Goal: Find specific page/section: Find specific page/section

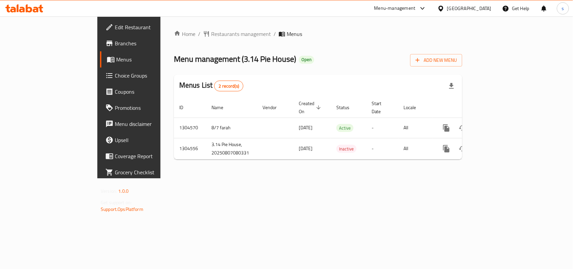
click at [472, 10] on div "[GEOGRAPHIC_DATA]" at bounding box center [469, 8] width 44 height 7
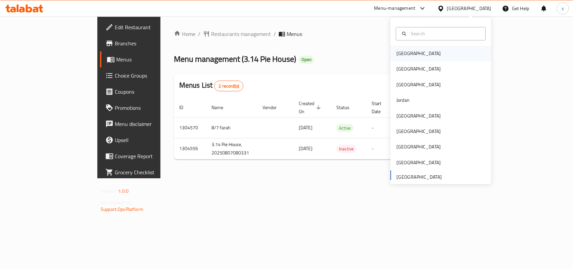
click at [396, 54] on div "Bahrain" at bounding box center [418, 53] width 44 height 7
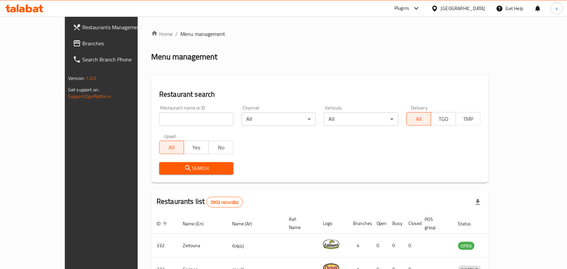
click at [478, 9] on div "Bahrain" at bounding box center [463, 8] width 44 height 7
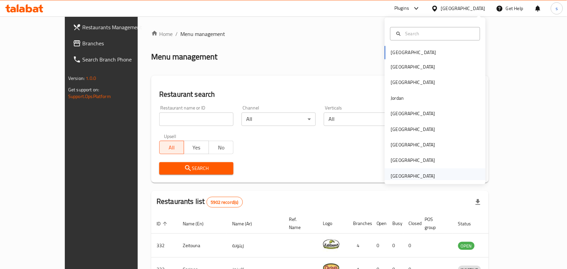
click at [405, 176] on div "[GEOGRAPHIC_DATA]" at bounding box center [413, 175] width 44 height 7
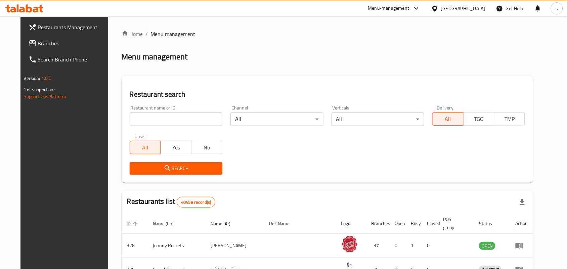
click at [38, 44] on span "Branches" at bounding box center [74, 43] width 72 height 8
